Goal: Contribute content

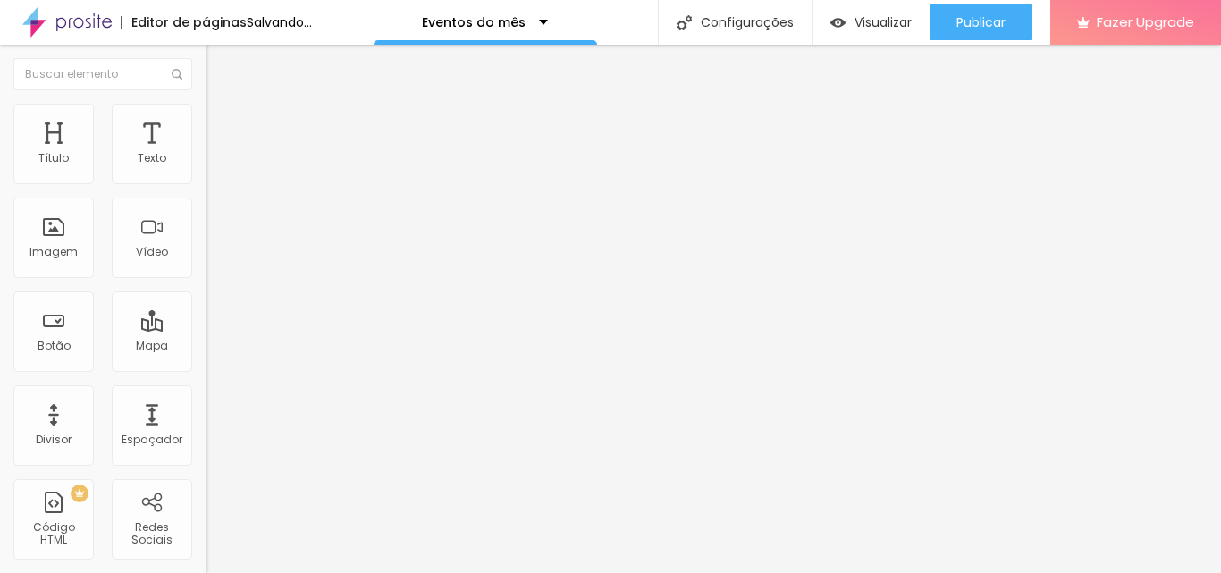
click at [206, 154] on span "Adicionar imagem" at bounding box center [263, 145] width 115 height 15
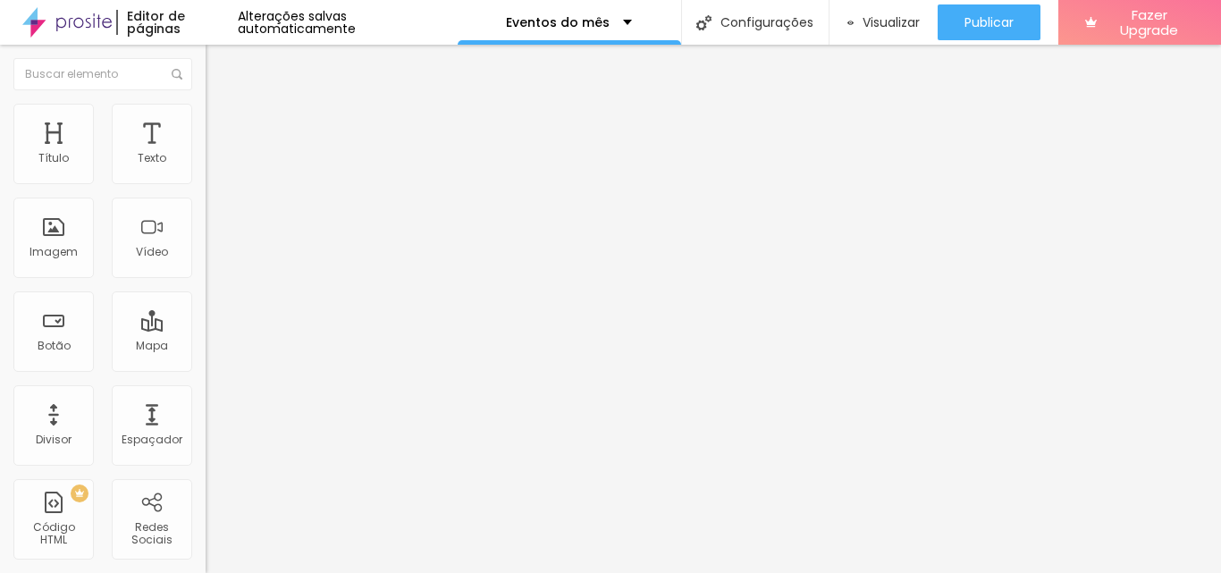
drag, startPoint x: 111, startPoint y: 474, endPoint x: 0, endPoint y: 480, distance: 111.0
click at [206, 408] on div "Trocar imagem Descrição da imagem (Alt) Alinhamento Proporção Original Cinema 1…" at bounding box center [309, 273] width 206 height 269
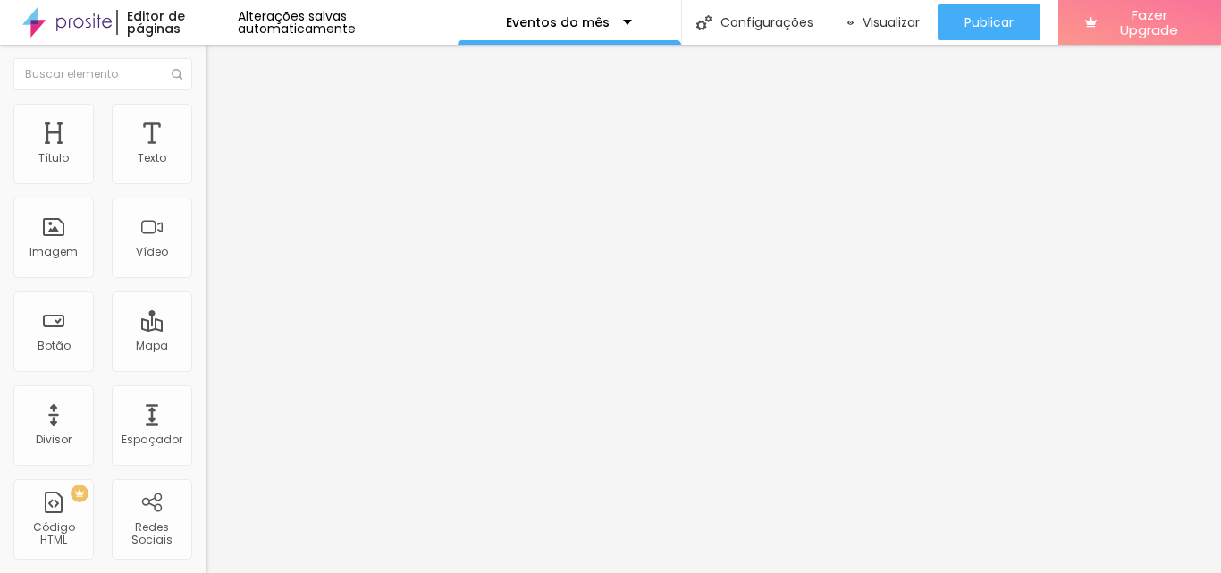
paste input "[DOMAIN_NAME][URL]"
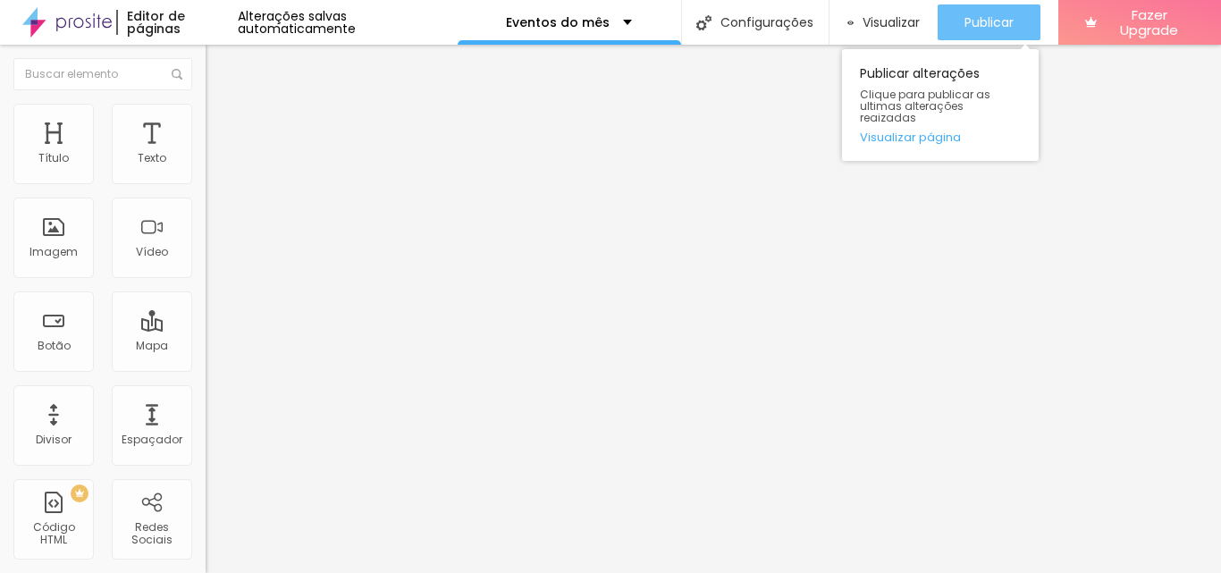
type input "[URL][DOMAIN_NAME]"
click at [985, 21] on span "Publicar" at bounding box center [988, 22] width 49 height 14
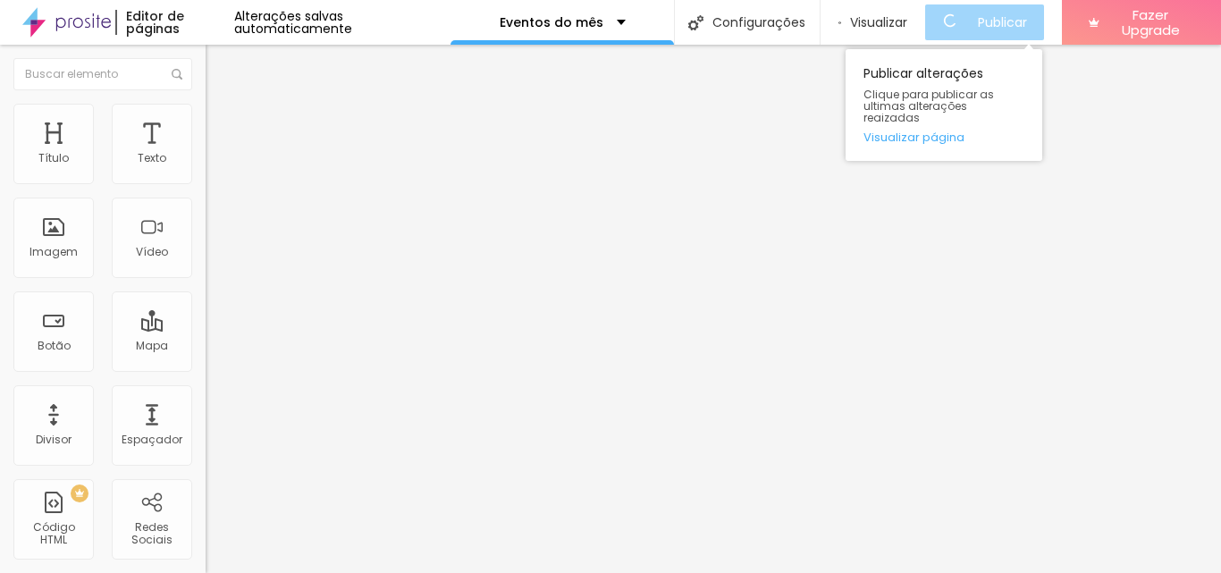
scroll to position [0, 0]
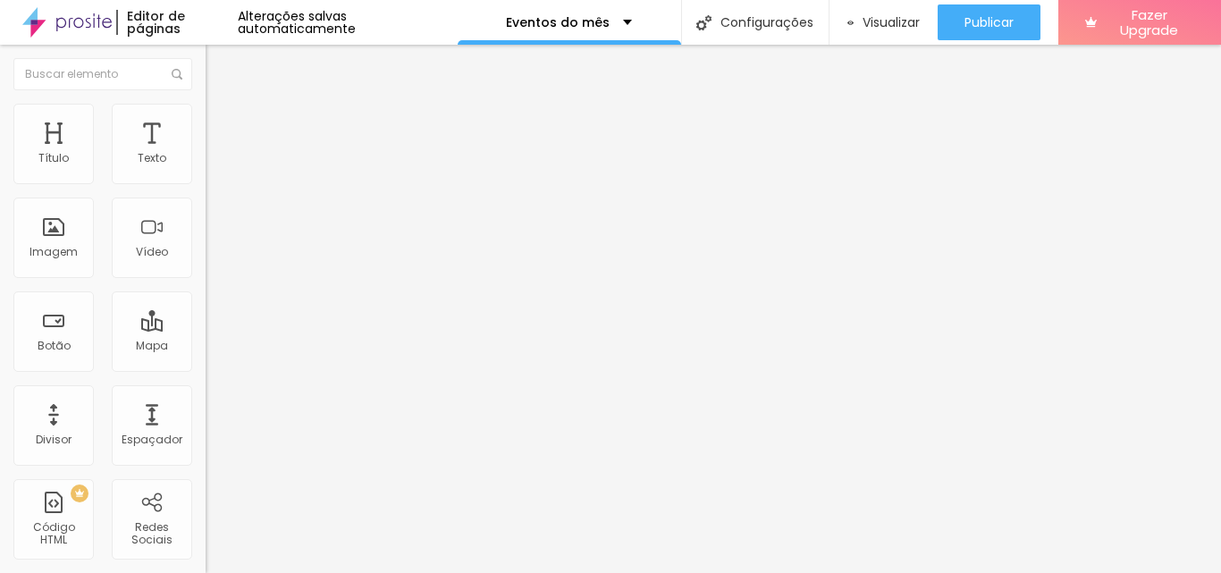
click at [206, 112] on img at bounding box center [214, 112] width 16 height 16
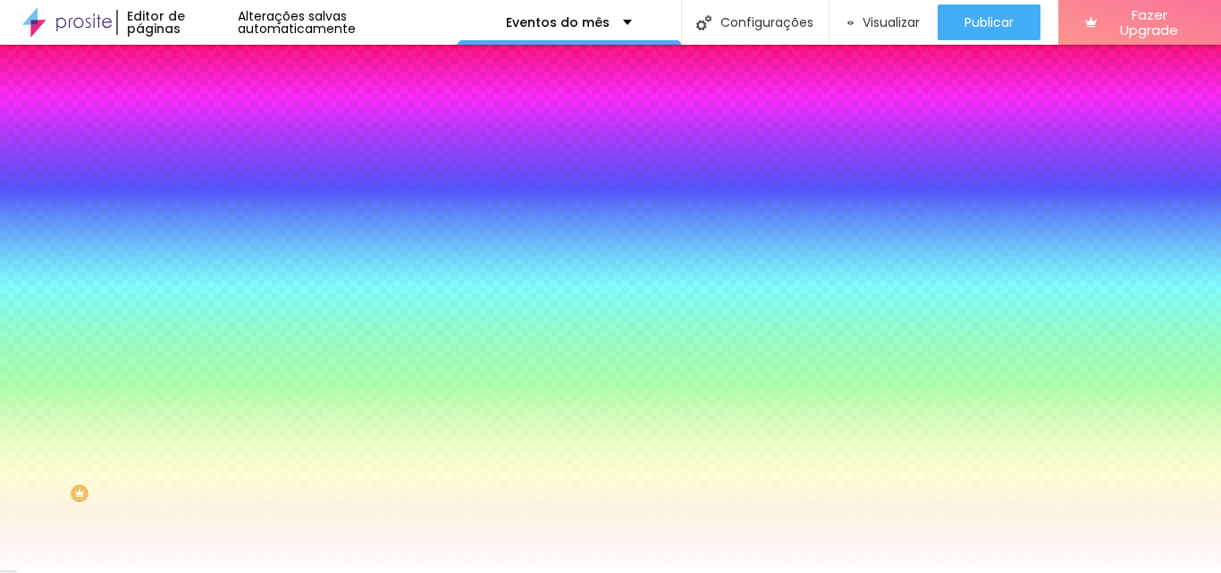
drag, startPoint x: 188, startPoint y: 322, endPoint x: 126, endPoint y: 322, distance: 61.7
click at [206, 261] on div "#FFFFFF" at bounding box center [309, 252] width 206 height 18
type input "#FFFFF"
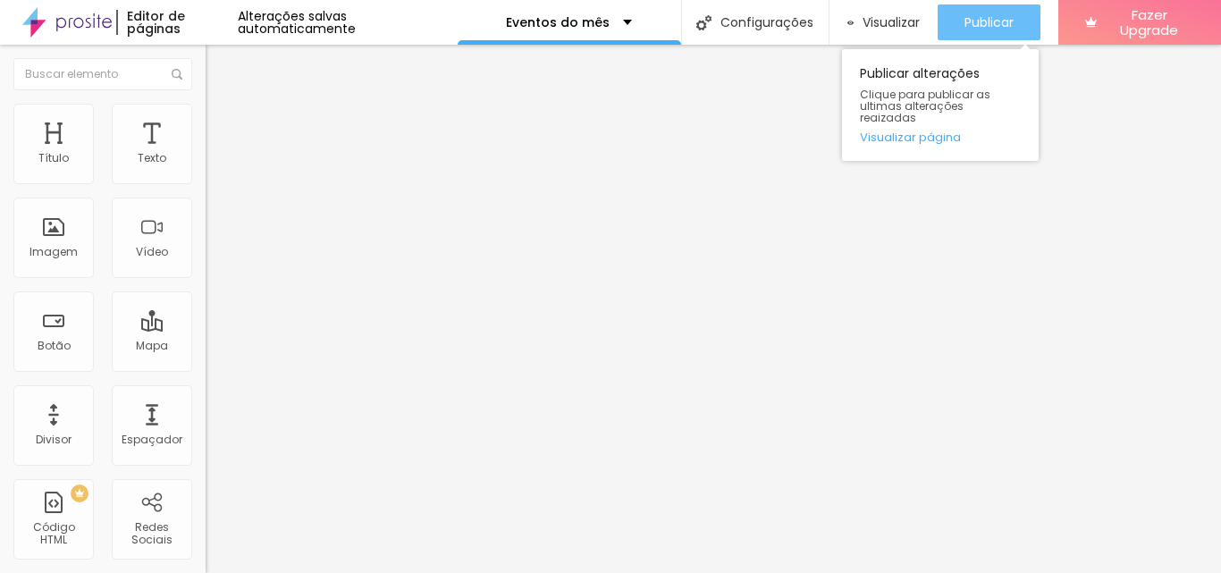
click at [991, 19] on span "Publicar" at bounding box center [988, 22] width 49 height 14
